Goal: Find specific page/section: Find specific page/section

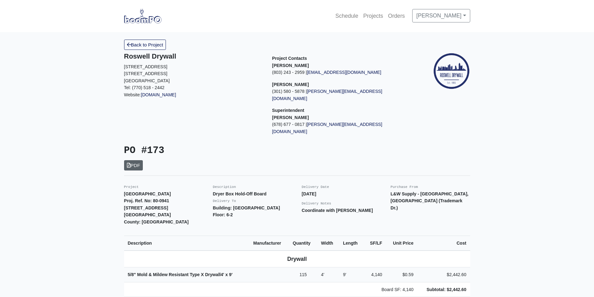
click at [134, 160] on link "PDF" at bounding box center [133, 165] width 19 height 10
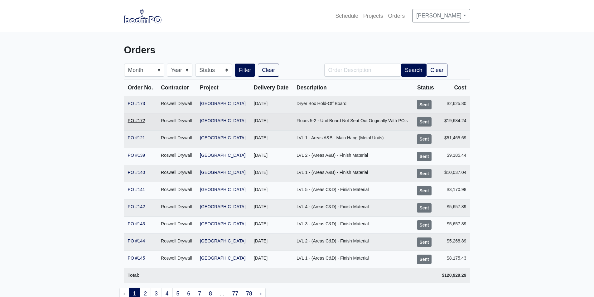
click at [128, 123] on link "PO #172" at bounding box center [136, 120] width 17 height 5
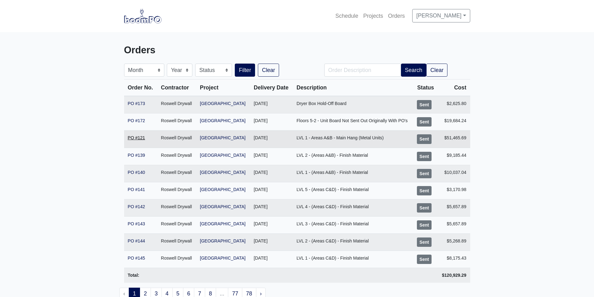
click at [143, 139] on link "PO #121" at bounding box center [136, 137] width 17 height 5
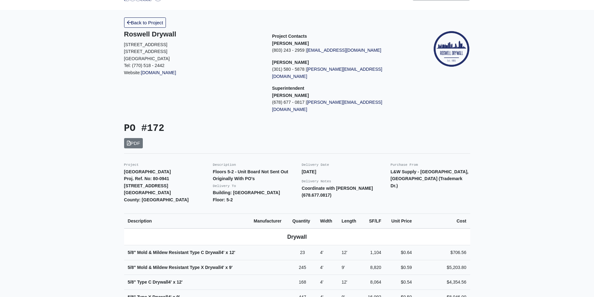
scroll to position [62, 0]
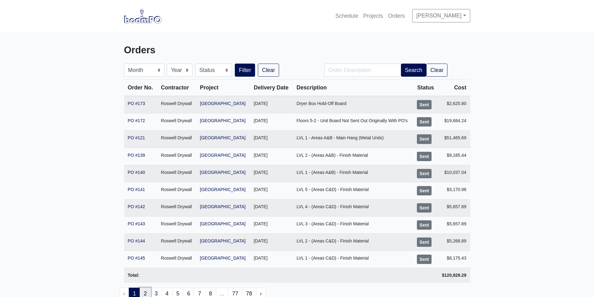
click at [146, 293] on link "2" at bounding box center [145, 294] width 11 height 12
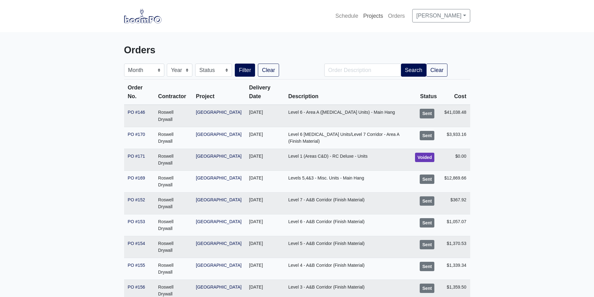
click at [386, 17] on link "Projects" at bounding box center [373, 16] width 25 height 14
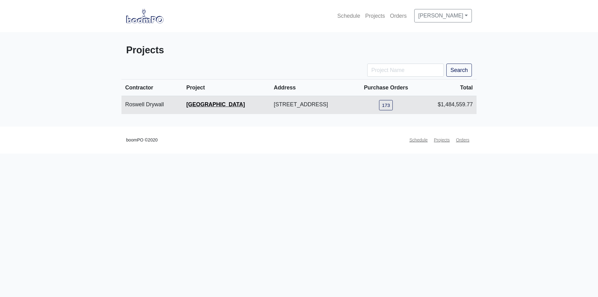
click at [220, 103] on link "[GEOGRAPHIC_DATA]" at bounding box center [215, 104] width 59 height 6
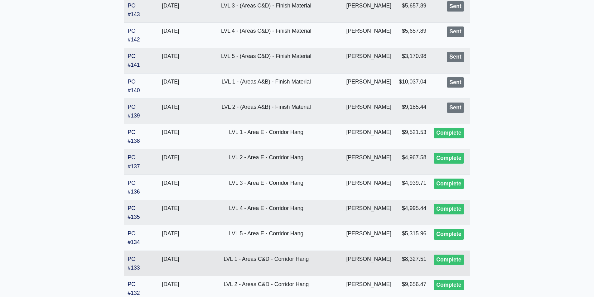
scroll to position [1091, 0]
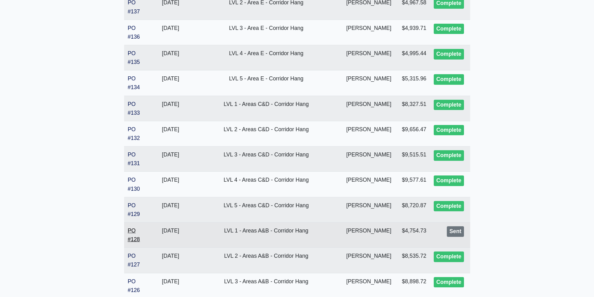
click at [137, 241] on link "PO #128" at bounding box center [134, 235] width 12 height 15
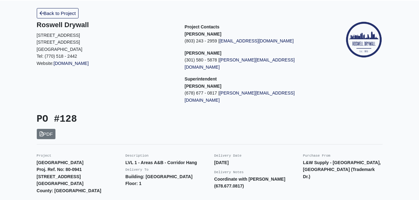
scroll to position [31, 0]
